Goal: Task Accomplishment & Management: Use online tool/utility

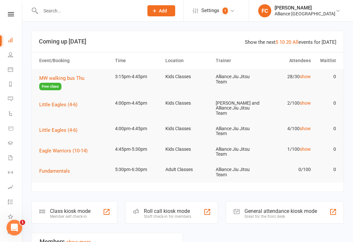
click at [55, 79] on span "MW walking bus Thu" at bounding box center [61, 78] width 45 height 6
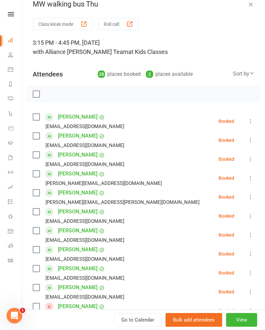
scroll to position [9, 0]
click at [252, 73] on icon at bounding box center [251, 73] width 5 height 5
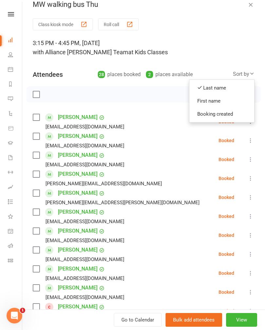
click at [230, 102] on link "First name" at bounding box center [221, 101] width 65 height 13
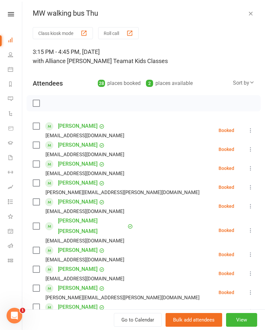
scroll to position [0, 0]
click at [36, 127] on label at bounding box center [36, 126] width 7 height 7
click at [40, 140] on div "Andrew Vorster darrenvorster@gmail.com" at bounding box center [80, 149] width 94 height 19
click at [39, 142] on label at bounding box center [36, 145] width 7 height 7
click at [39, 162] on label at bounding box center [36, 164] width 7 height 7
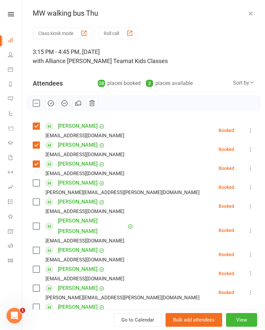
click at [39, 185] on label at bounding box center [36, 183] width 7 height 7
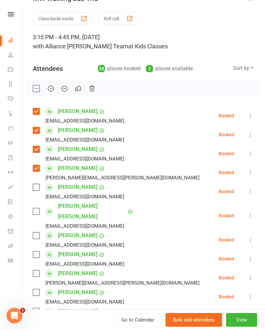
click at [37, 186] on label at bounding box center [36, 187] width 7 height 7
click at [39, 208] on label at bounding box center [36, 211] width 7 height 7
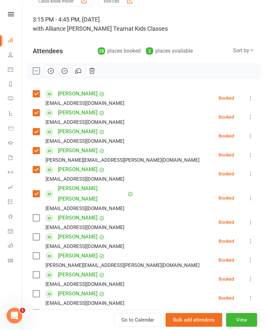
scroll to position [33, 0]
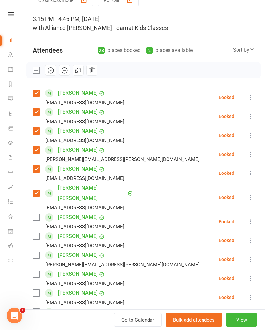
click at [37, 214] on label at bounding box center [36, 217] width 7 height 7
click at [39, 233] on label at bounding box center [36, 236] width 7 height 7
click at [36, 242] on label at bounding box center [36, 255] width 7 height 7
click at [36, 242] on label at bounding box center [36, 274] width 7 height 7
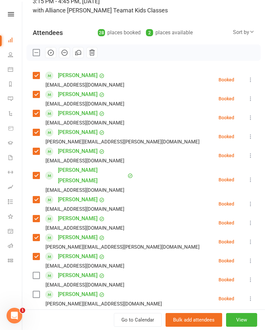
scroll to position [52, 0]
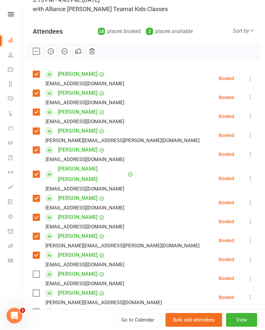
click at [39, 242] on label at bounding box center [36, 274] width 7 height 7
click at [35, 242] on label at bounding box center [36, 293] width 7 height 7
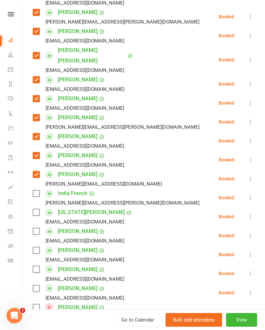
scroll to position [170, 0]
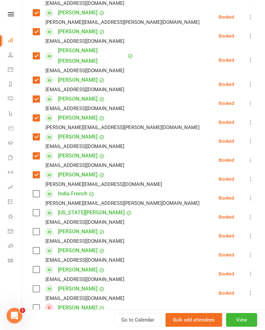
click at [36, 191] on label at bounding box center [36, 194] width 7 height 7
click at [39, 210] on label at bounding box center [36, 213] width 7 height 7
click at [36, 229] on label at bounding box center [36, 232] width 7 height 7
click at [37, 242] on label at bounding box center [36, 251] width 7 height 7
click at [38, 242] on div "Lucca Harris Hodge Jesshodge@gmail.com" at bounding box center [80, 274] width 94 height 19
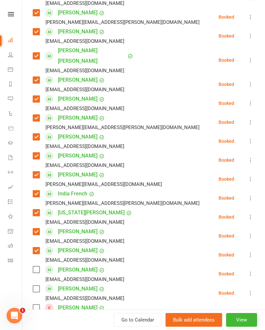
click at [39, 242] on label at bounding box center [36, 270] width 7 height 7
click at [39, 242] on label at bounding box center [36, 289] width 7 height 7
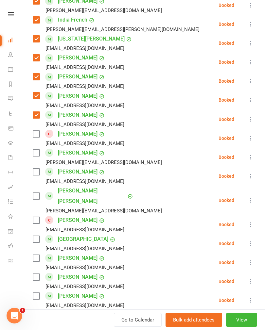
scroll to position [344, 0]
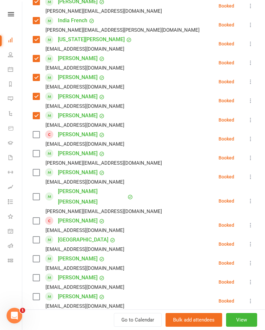
click at [39, 151] on label at bounding box center [36, 154] width 7 height 7
click at [39, 170] on label at bounding box center [36, 173] width 7 height 7
click at [35, 194] on label at bounding box center [36, 197] width 7 height 7
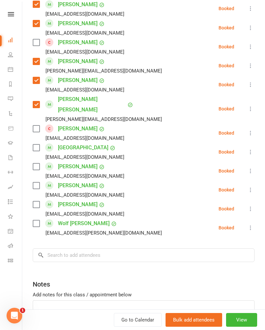
scroll to position [437, 0]
click at [39, 163] on label at bounding box center [36, 166] width 7 height 7
click at [36, 182] on label at bounding box center [36, 185] width 7 height 7
click at [35, 201] on label at bounding box center [36, 204] width 7 height 7
click at [39, 220] on label at bounding box center [36, 223] width 7 height 7
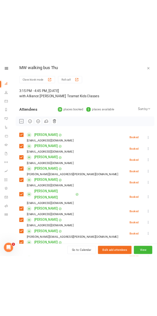
scroll to position [0, 0]
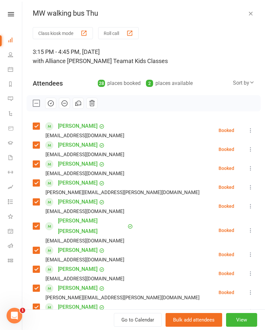
click at [79, 107] on icon "button" at bounding box center [78, 103] width 7 height 7
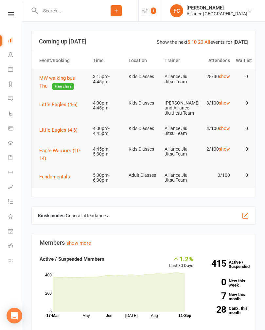
click at [75, 80] on span "MW walking bus Thu" at bounding box center [57, 82] width 36 height 14
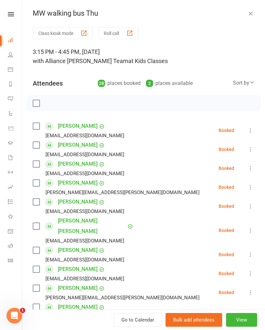
click at [34, 103] on label at bounding box center [36, 103] width 7 height 7
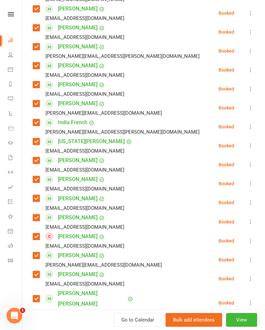
scroll to position [243, 0]
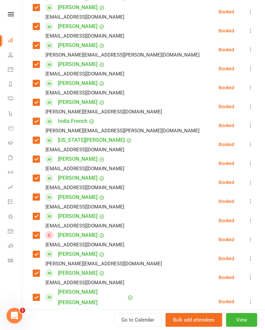
click at [36, 232] on label at bounding box center [36, 235] width 7 height 7
click at [39, 319] on label at bounding box center [36, 322] width 7 height 7
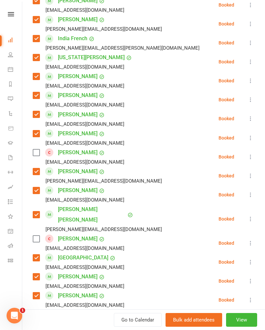
scroll to position [326, 0]
click at [38, 255] on label at bounding box center [36, 258] width 7 height 7
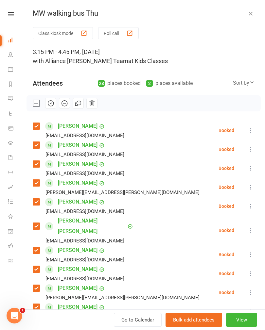
scroll to position [0, 0]
click at [79, 105] on icon "button" at bounding box center [79, 103] width 4 height 4
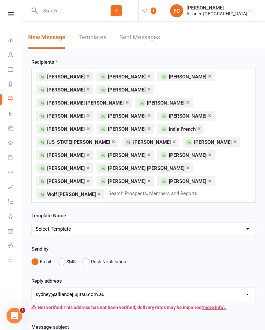
click at [72, 256] on button "SMS" at bounding box center [67, 262] width 18 height 12
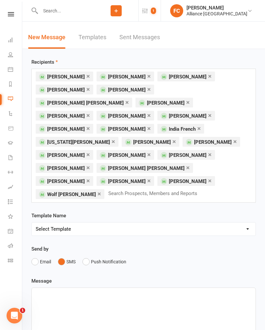
click at [142, 223] on select "Select Template [Email] Belt Promotion [Email] Booking [Email] Happy Birthday […" at bounding box center [144, 229] width 224 height 13
select select "5"
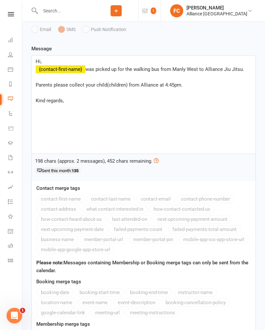
scroll to position [344, 0]
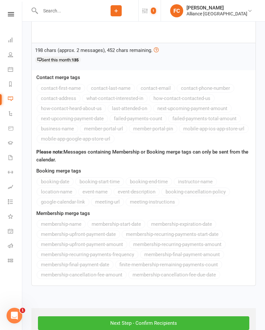
click at [159, 317] on input "Next Step - Confirm Recipients" at bounding box center [143, 324] width 211 height 14
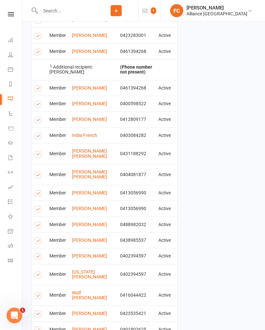
scroll to position [392, 0]
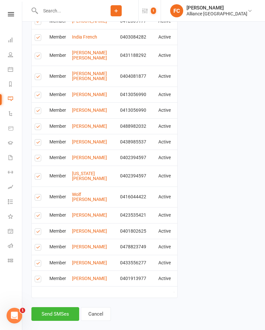
click at [59, 308] on button "Send SMSes" at bounding box center [55, 315] width 48 height 14
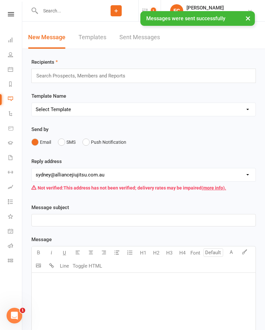
click at [11, 38] on icon at bounding box center [10, 39] width 5 height 5
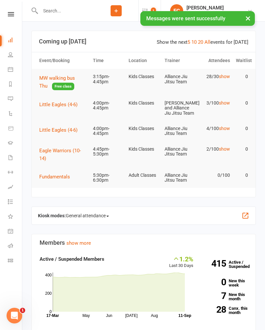
click at [75, 80] on span "MW walking bus Thu" at bounding box center [57, 82] width 36 height 14
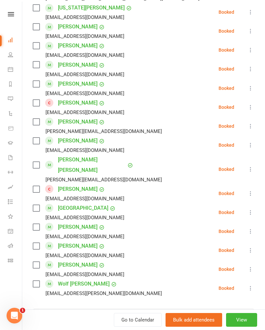
scroll to position [379, 0]
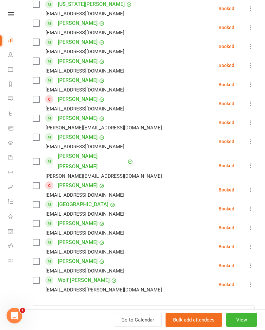
click at [38, 202] on label at bounding box center [36, 205] width 7 height 7
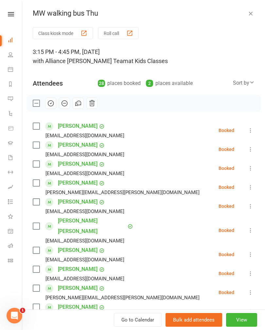
scroll to position [0, 0]
click at [79, 105] on icon "button" at bounding box center [78, 103] width 7 height 7
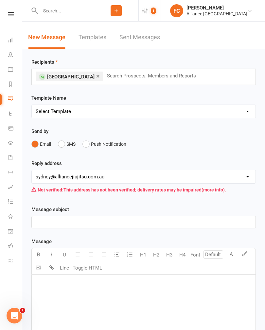
click at [146, 110] on select "Select Template [Email] Belt Promotion [Email] Booking [Email] Happy Birthday […" at bounding box center [144, 111] width 224 height 13
select select "3"
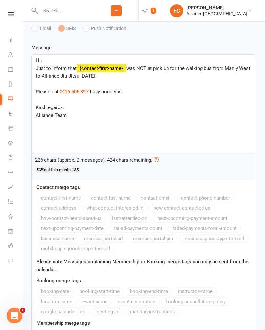
scroll to position [239, 0]
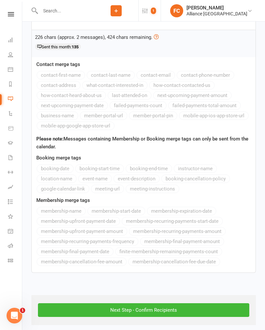
click at [165, 308] on input "Next Step - Confirm Recipients" at bounding box center [143, 311] width 211 height 14
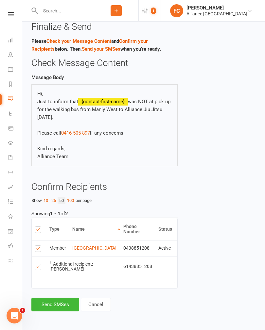
scroll to position [3, 0]
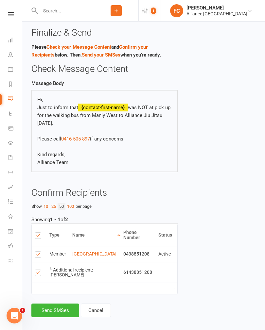
click at [40, 274] on label at bounding box center [39, 274] width 9 height 0
click at [39, 270] on input "checkbox" at bounding box center [37, 270] width 4 height 0
click at [57, 307] on button "Send SMS" at bounding box center [52, 311] width 43 height 14
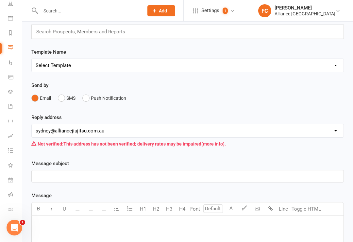
scroll to position [51, 0]
click at [10, 194] on icon at bounding box center [10, 194] width 5 height 5
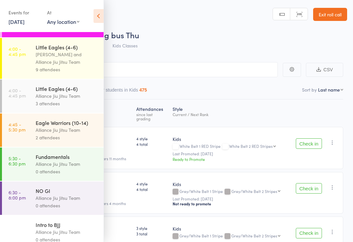
scroll to position [130, 0]
click at [74, 93] on div "Little Eagles (4-6)" at bounding box center [67, 88] width 63 height 7
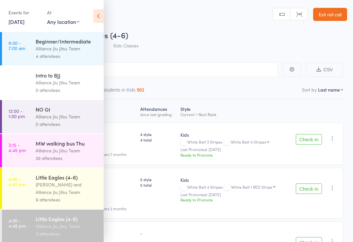
click at [97, 17] on icon at bounding box center [99, 16] width 10 height 14
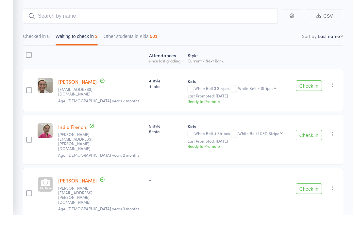
scroll to position [26, 0]
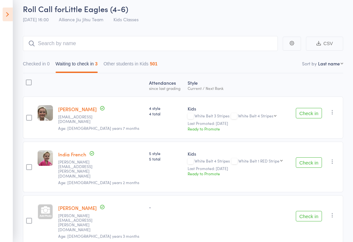
click at [333, 158] on icon "button" at bounding box center [333, 161] width 7 height 7
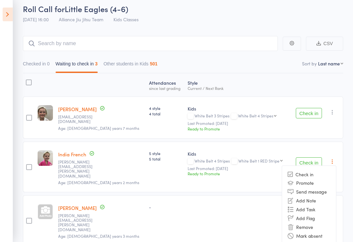
click at [305, 224] on li "Remove" at bounding box center [309, 227] width 54 height 9
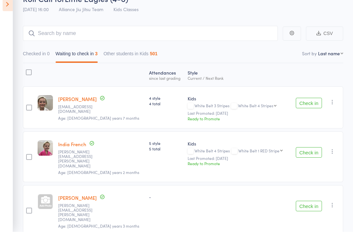
scroll to position [5, 0]
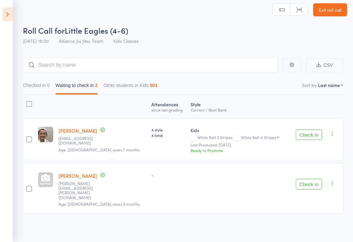
click at [333, 135] on icon "button" at bounding box center [333, 134] width 7 height 7
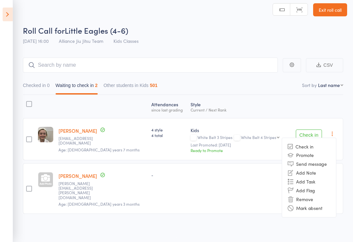
click at [306, 200] on li "Remove" at bounding box center [309, 199] width 54 height 9
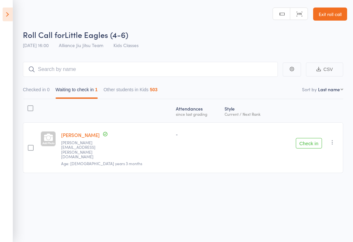
click at [46, 86] on button "Checked in 0" at bounding box center [36, 91] width 27 height 15
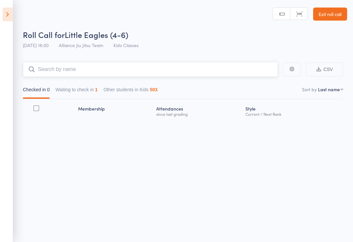
click at [91, 64] on input "search" at bounding box center [150, 69] width 255 height 15
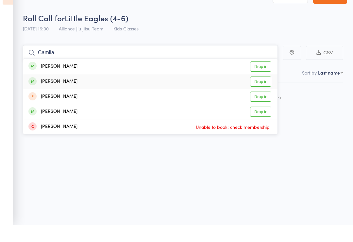
type input "Camila"
click at [263, 93] on link "Drop in" at bounding box center [260, 98] width 21 height 10
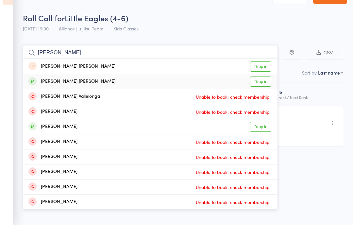
type input "Hudson"
click at [264, 93] on link "Drop in" at bounding box center [260, 98] width 21 height 10
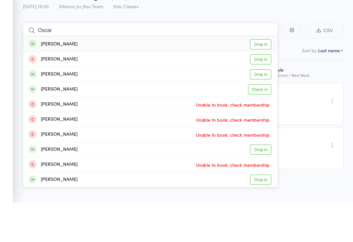
type input "Oscar"
click at [265, 78] on link "Drop in" at bounding box center [260, 83] width 21 height 10
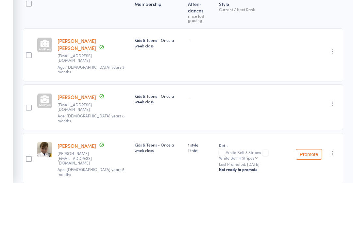
scroll to position [0, 0]
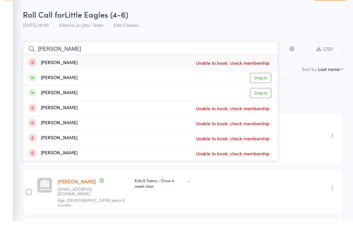
type input "Alfred"
click at [263, 94] on link "Drop in" at bounding box center [260, 99] width 21 height 10
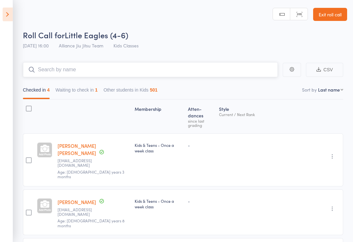
click at [129, 66] on input "search" at bounding box center [150, 69] width 255 height 15
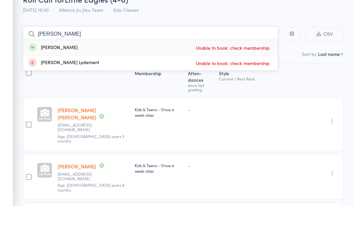
type input "Lydia"
click at [286, 102] on div "Style Current / Next Rank" at bounding box center [255, 116] width 77 height 28
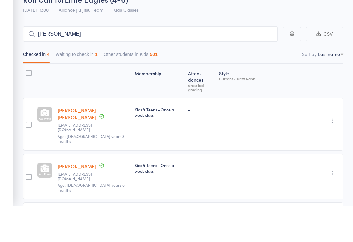
scroll to position [36, 0]
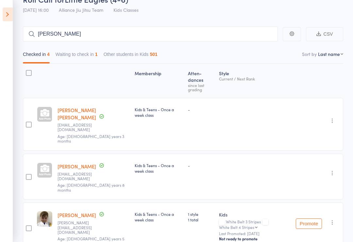
click at [5, 12] on icon at bounding box center [8, 15] width 10 height 14
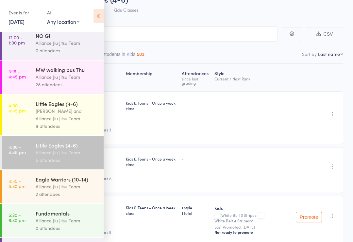
scroll to position [75, 0]
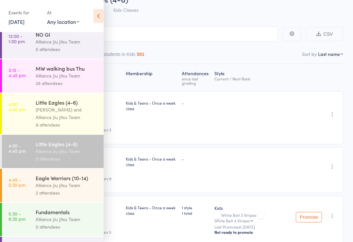
click at [72, 117] on div "[PERSON_NAME] and Alliance Jiu Jitsu Team" at bounding box center [67, 113] width 63 height 15
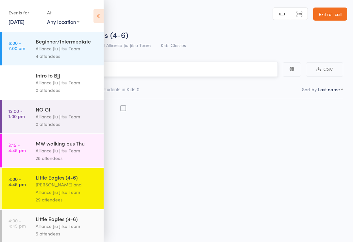
scroll to position [5, 0]
click at [98, 11] on icon at bounding box center [99, 16] width 10 height 14
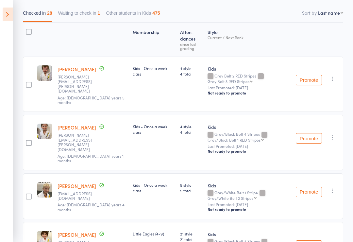
scroll to position [77, 0]
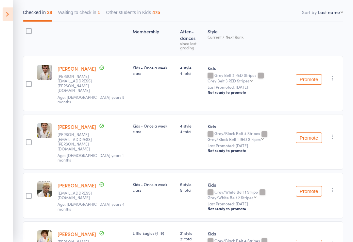
click at [333, 75] on icon "button" at bounding box center [333, 78] width 7 height 7
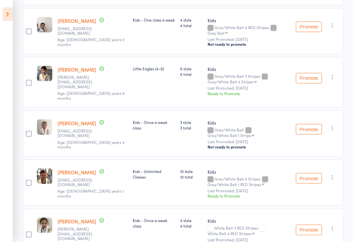
scroll to position [1035, 0]
click at [9, 15] on icon at bounding box center [8, 15] width 10 height 14
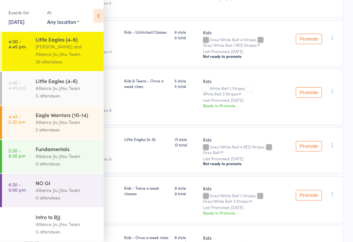
scroll to position [144, 0]
click at [37, 86] on div "Alliance Jiu Jitsu Team" at bounding box center [67, 89] width 63 height 8
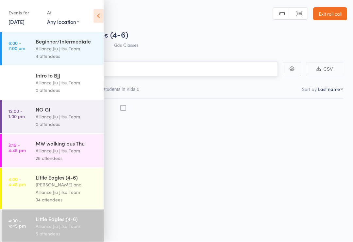
scroll to position [5, 0]
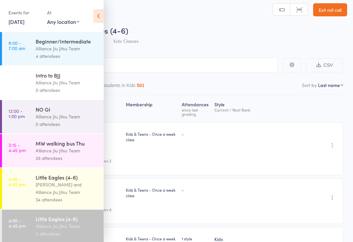
click at [100, 11] on icon at bounding box center [99, 16] width 10 height 14
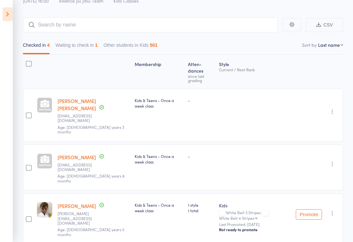
scroll to position [43, 0]
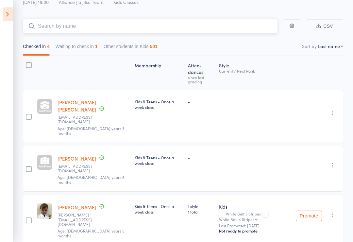
click at [145, 32] on input "search" at bounding box center [150, 26] width 255 height 15
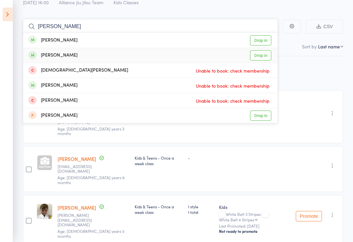
type input "Kai"
click at [262, 57] on link "Drop in" at bounding box center [260, 55] width 21 height 10
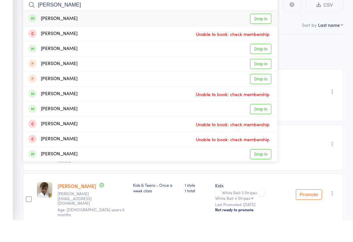
type input "Lucas"
click at [263, 35] on link "Drop in" at bounding box center [260, 40] width 21 height 10
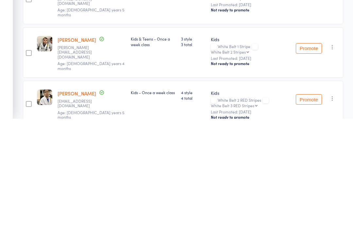
click at [334, 219] on icon "button" at bounding box center [333, 222] width 7 height 7
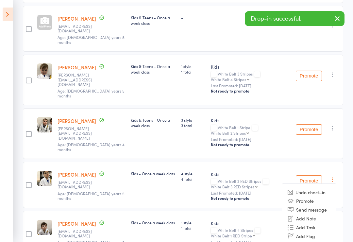
click at [305, 241] on li "Remove" at bounding box center [309, 245] width 54 height 9
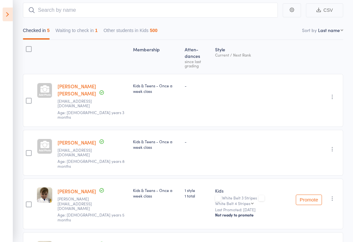
scroll to position [0, 0]
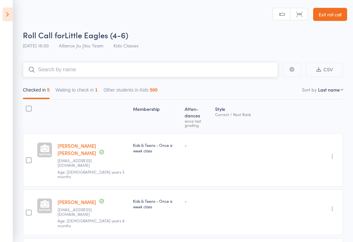
click at [121, 67] on input "search" at bounding box center [150, 69] width 255 height 15
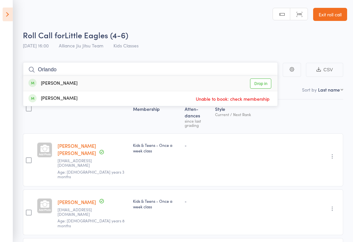
type input "Orlando"
click at [261, 79] on link "Drop in" at bounding box center [260, 84] width 21 height 10
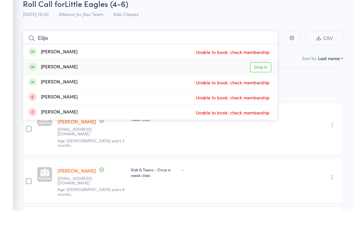
type input "Elija"
click at [261, 94] on link "Drop in" at bounding box center [260, 99] width 21 height 10
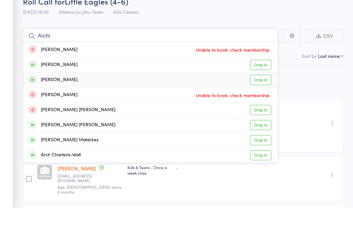
type input "Archi"
click at [268, 109] on link "Drop in" at bounding box center [260, 114] width 21 height 10
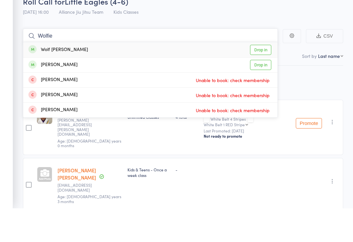
type input "Wolfie"
click at [264, 79] on link "Drop in" at bounding box center [260, 84] width 21 height 10
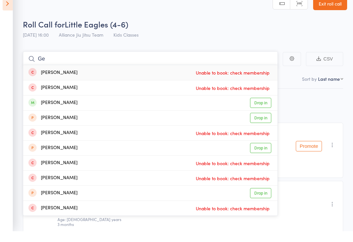
type input "G"
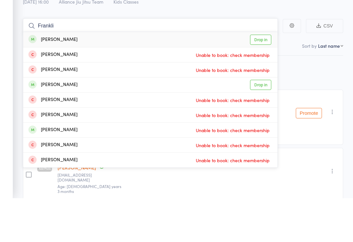
type input "Frankli"
click at [267, 79] on link "Drop in" at bounding box center [260, 84] width 21 height 10
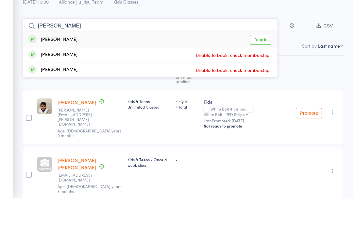
type input "Tobia"
click at [262, 79] on link "Drop in" at bounding box center [260, 84] width 21 height 10
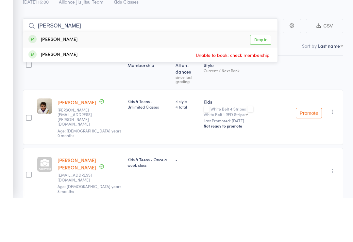
type input "Pia"
click at [268, 79] on link "Drop in" at bounding box center [260, 84] width 21 height 10
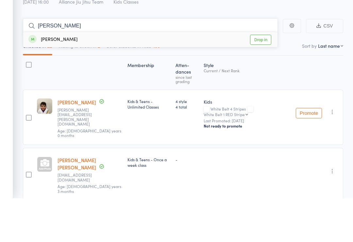
type input "Quinn"
click at [267, 79] on link "Drop in" at bounding box center [260, 84] width 21 height 10
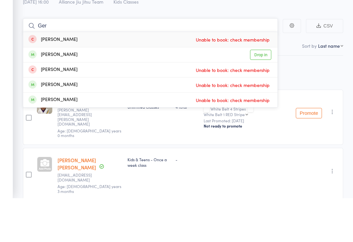
type input "Ger"
click at [268, 94] on link "Drop in" at bounding box center [260, 99] width 21 height 10
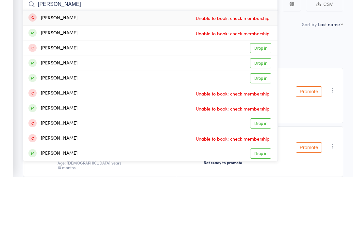
type input "Leo"
click at [265, 139] on link "Drop in" at bounding box center [260, 144] width 21 height 10
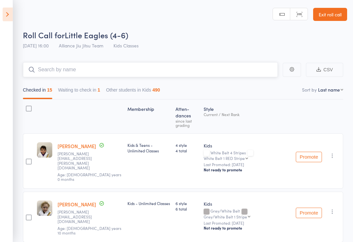
click at [100, 89] on button "Waiting to check in 1" at bounding box center [79, 91] width 42 height 15
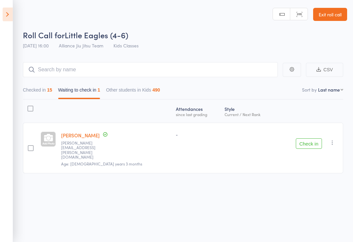
click at [307, 140] on button "Check in" at bounding box center [309, 143] width 26 height 10
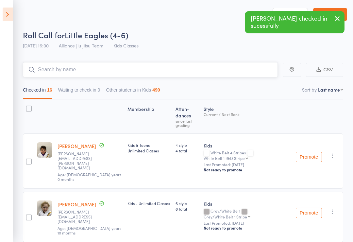
click at [154, 69] on input "search" at bounding box center [150, 69] width 255 height 15
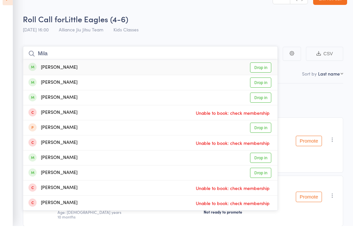
type input "Mila"
click at [261, 109] on link "Drop in" at bounding box center [260, 114] width 21 height 10
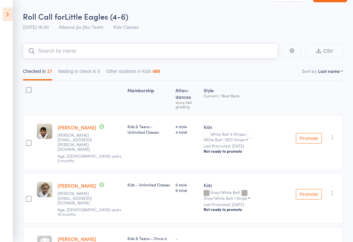
scroll to position [18, 0]
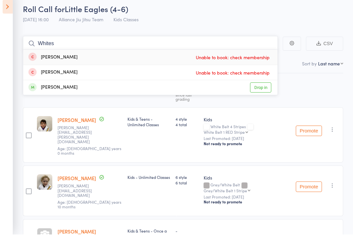
type input "Whites"
click at [261, 90] on link "Drop in" at bounding box center [260, 95] width 21 height 10
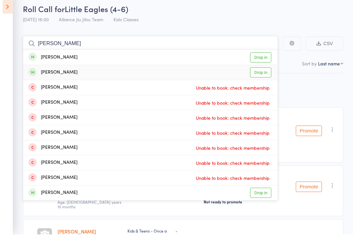
type input "Harriet"
click at [265, 75] on link "Drop in" at bounding box center [260, 80] width 21 height 10
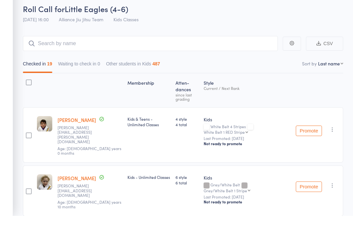
scroll to position [26, 0]
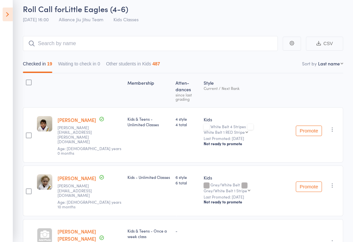
click at [333, 68] on nav "Checked in 19 Waiting to check in 0 Other students in Kids 487" at bounding box center [183, 65] width 327 height 15
click at [333, 60] on nav "Checked in 19 Waiting to check in 0 Other students in Kids 487" at bounding box center [183, 65] width 327 height 15
click at [332, 63] on select "First name Last name Birthday today? Behind on payments? Check in time Next pay…" at bounding box center [330, 63] width 25 height 7
select select "9"
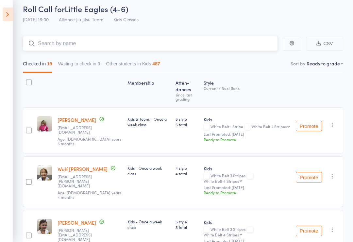
click at [246, 49] on input "search" at bounding box center [150, 43] width 255 height 15
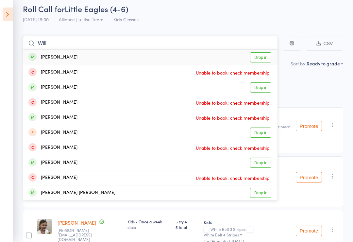
type input "Will"
click at [261, 59] on link "Drop in" at bounding box center [260, 57] width 21 height 10
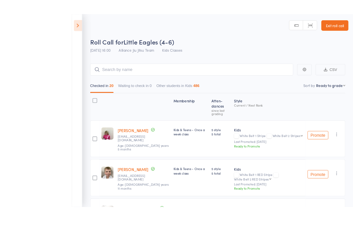
scroll to position [25, 0]
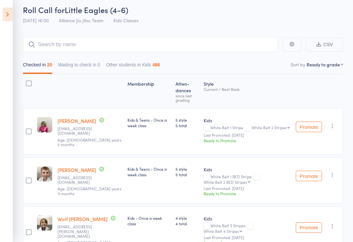
click at [310, 130] on button "Promote" at bounding box center [309, 127] width 26 height 10
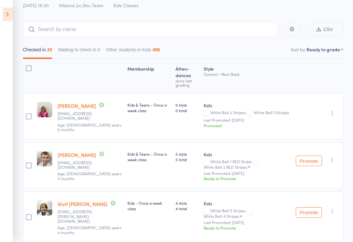
scroll to position [40, 0]
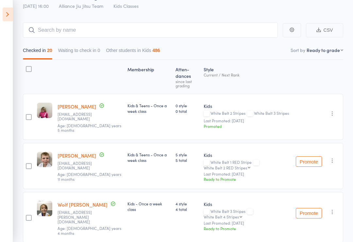
click at [312, 159] on button "Promote" at bounding box center [309, 161] width 26 height 10
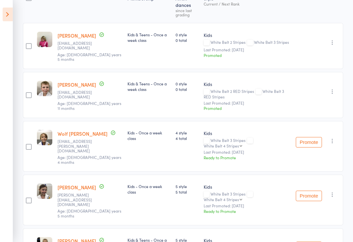
scroll to position [113, 0]
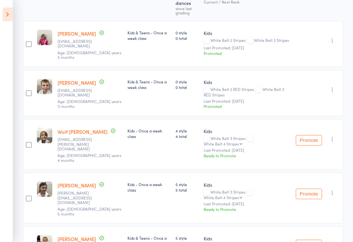
click at [313, 136] on button "Promote" at bounding box center [309, 140] width 26 height 10
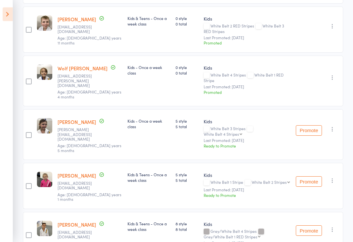
scroll to position [176, 0]
click at [310, 125] on button "Promote" at bounding box center [309, 130] width 26 height 10
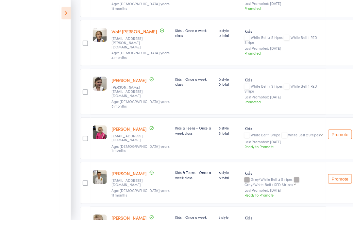
scroll to position [221, 0]
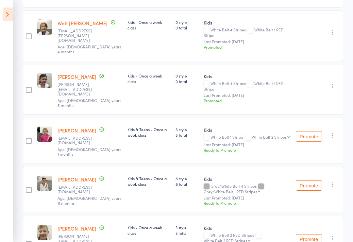
click at [310, 131] on button "Promote" at bounding box center [309, 136] width 26 height 10
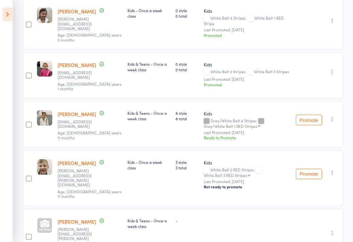
scroll to position [287, 0]
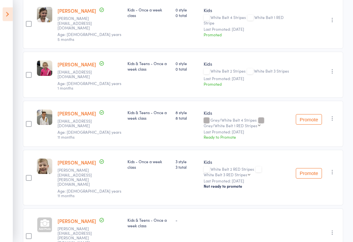
click at [308, 115] on button "Promote" at bounding box center [309, 120] width 26 height 10
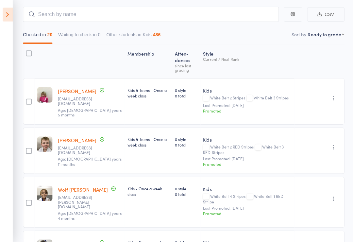
scroll to position [54, 0]
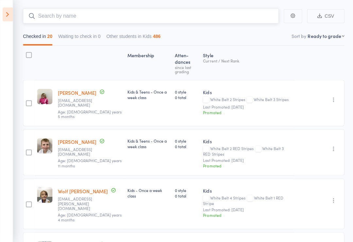
click at [150, 13] on input "search" at bounding box center [150, 16] width 255 height 15
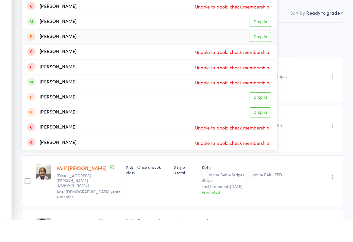
type input "Alec"
click at [261, 55] on link "Drop in" at bounding box center [260, 60] width 21 height 10
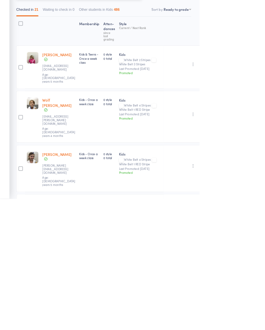
scroll to position [11, 0]
